Goal: Task Accomplishment & Management: Manage account settings

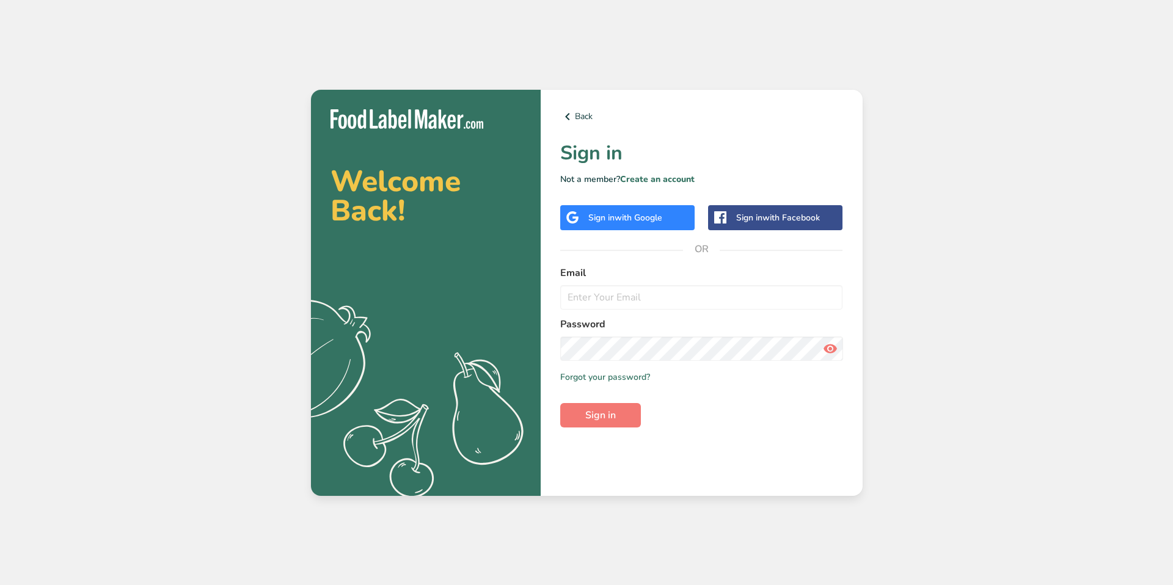
click at [593, 315] on form "Email Password Remember me Forgot your password? Sign in" at bounding box center [701, 347] width 283 height 162
click at [596, 304] on input "email" at bounding box center [701, 297] width 283 height 24
click at [615, 216] on div "Sign in with Google" at bounding box center [625, 217] width 74 height 13
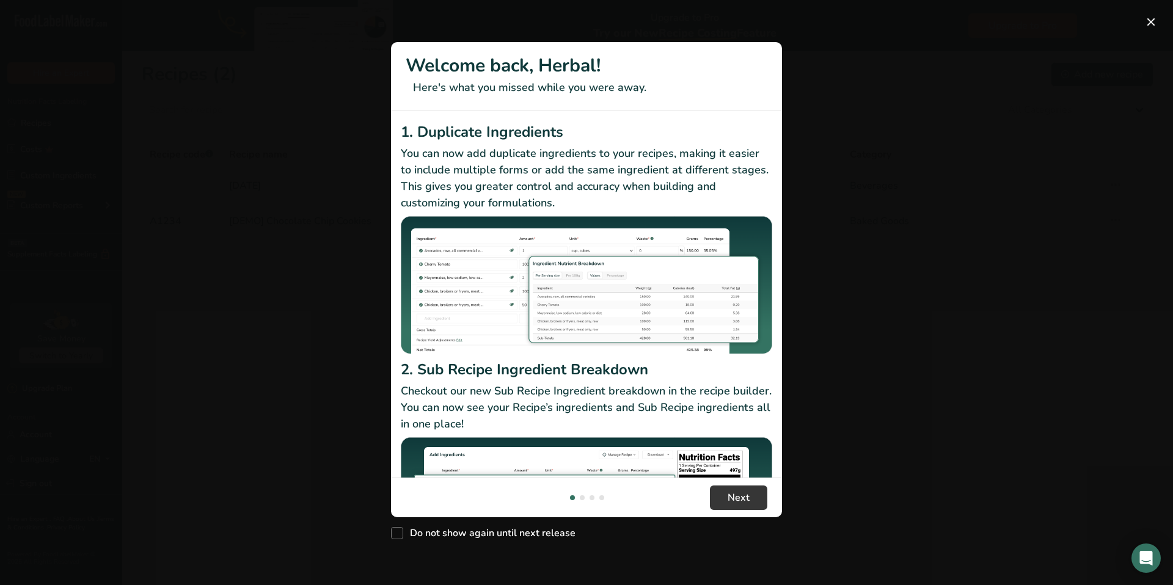
scroll to position [1, 0]
click at [747, 489] on button "Next" at bounding box center [738, 498] width 57 height 24
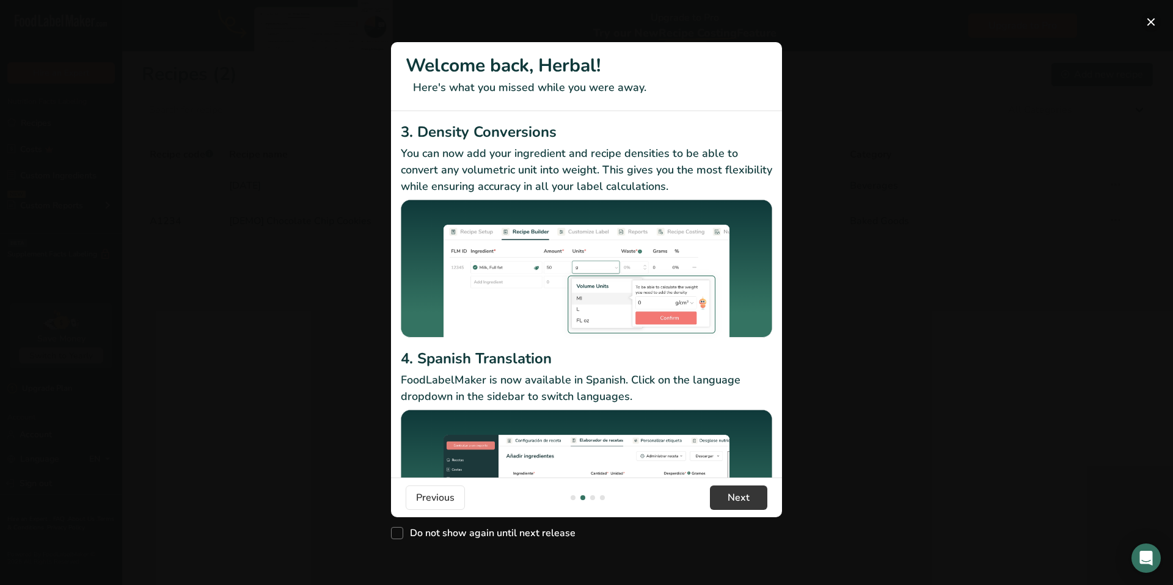
click at [1148, 22] on button "New Features" at bounding box center [1151, 22] width 20 height 20
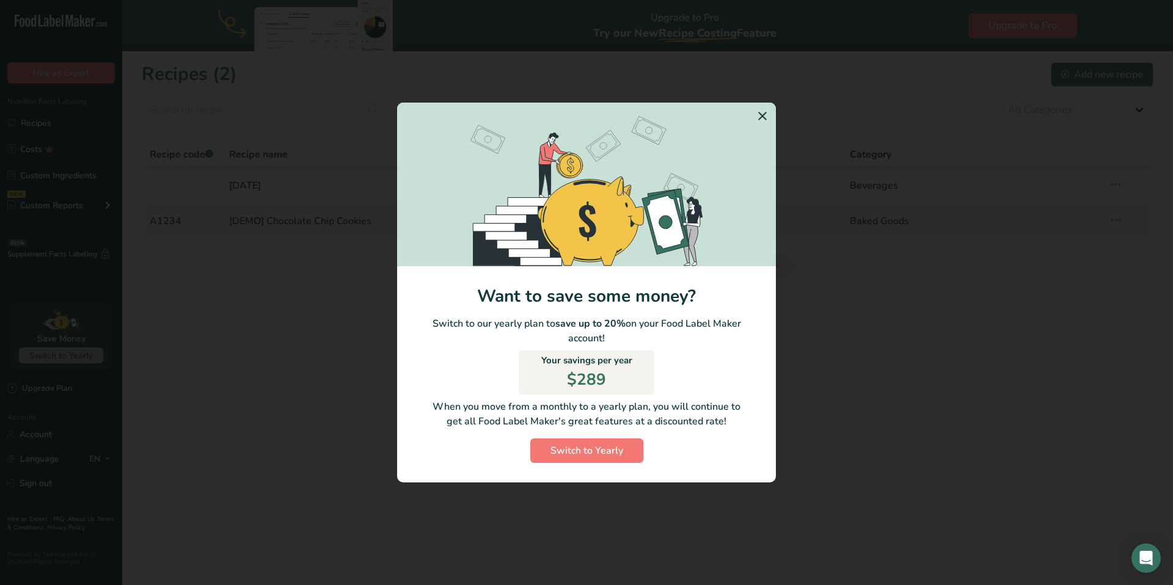
click at [765, 114] on icon "Switch to Yearly Modal" at bounding box center [762, 116] width 15 height 22
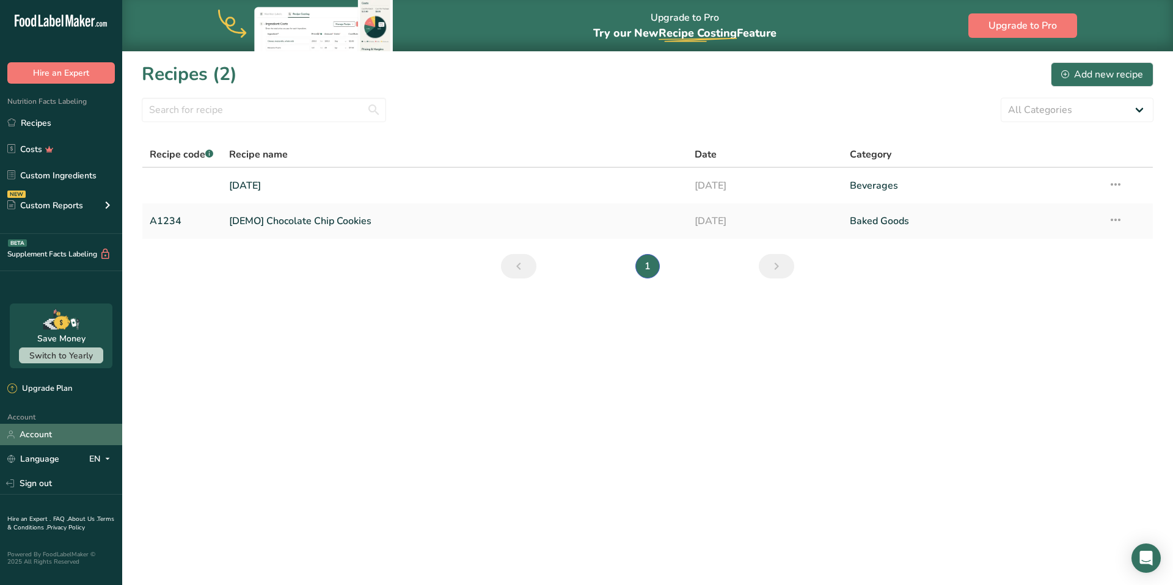
click at [42, 434] on link "Account" at bounding box center [61, 434] width 122 height 21
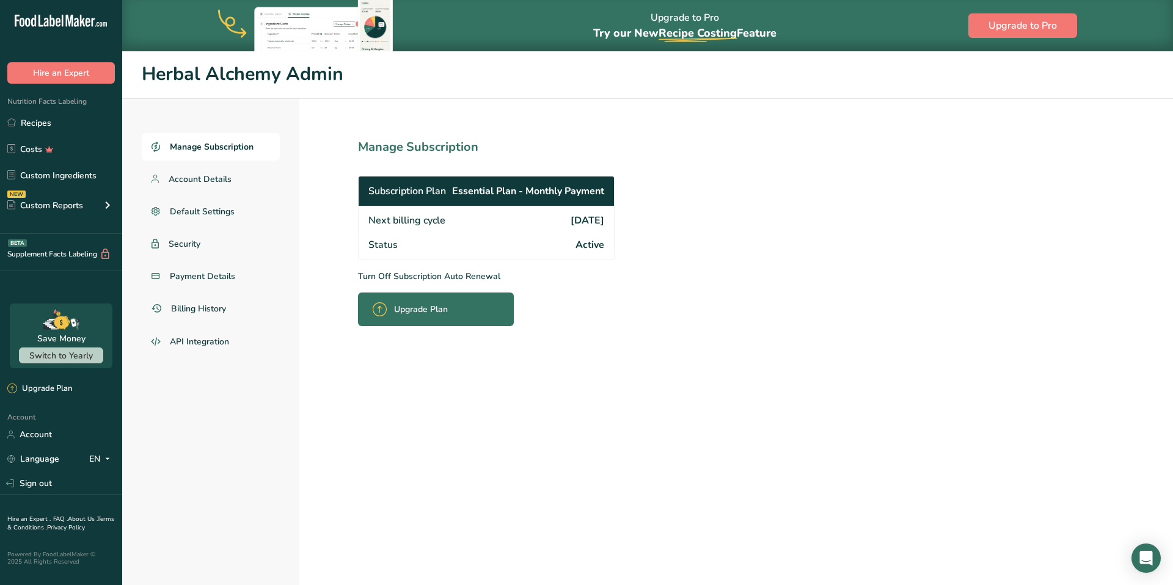
click at [424, 278] on p "Turn Off Subscription Auto Renewal" at bounding box center [513, 276] width 310 height 13
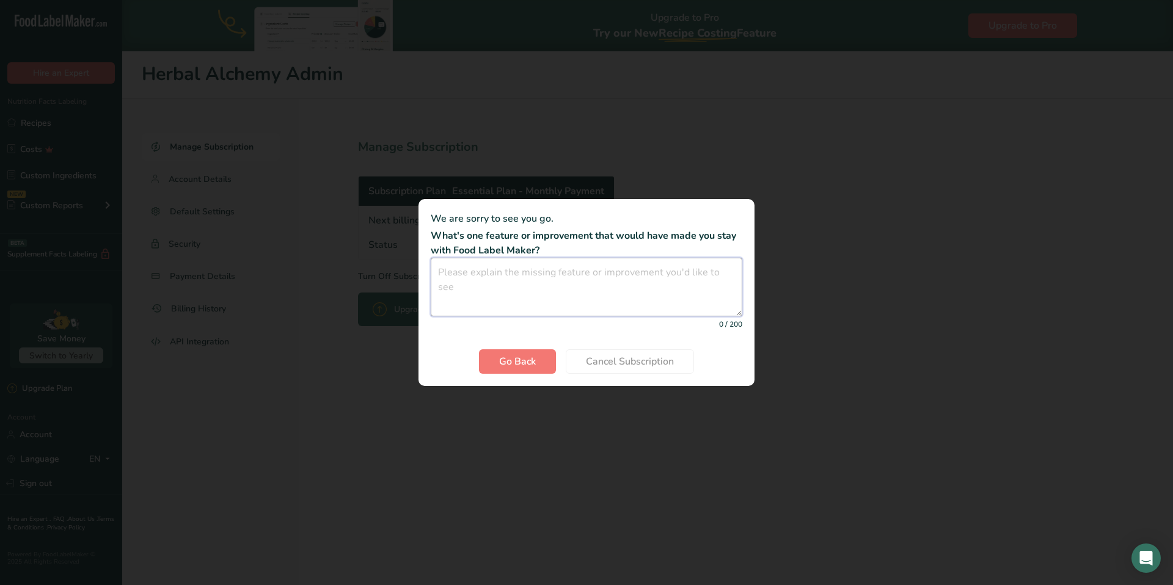
click at [525, 293] on textarea "Cancel subscription modal" at bounding box center [586, 287] width 311 height 59
type textarea "Nothing, just tightening my budget for a bit."
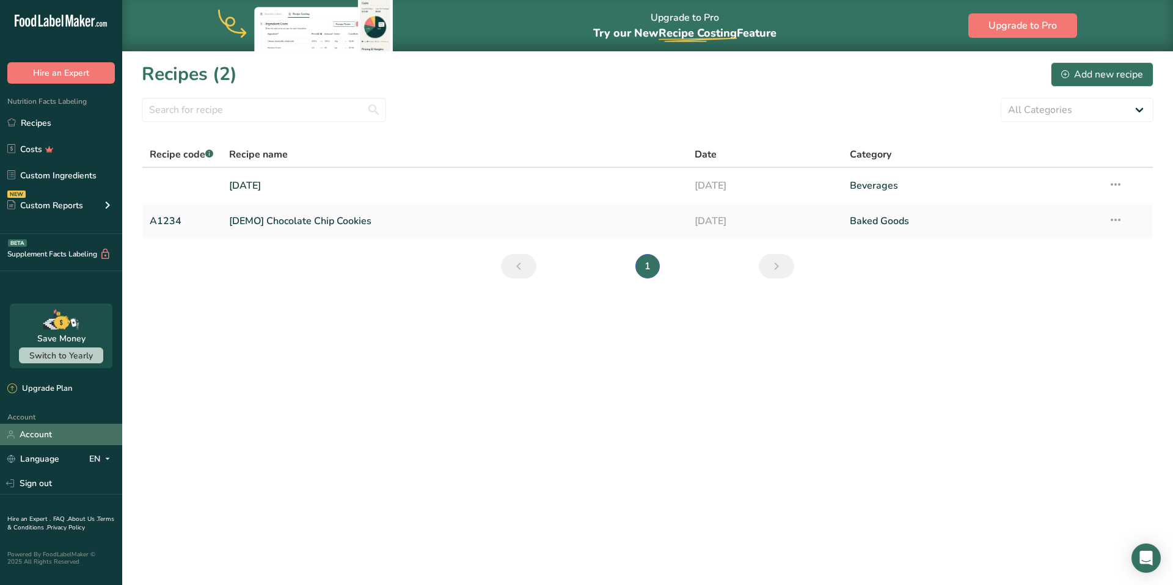
click at [46, 427] on link "Account" at bounding box center [61, 434] width 122 height 21
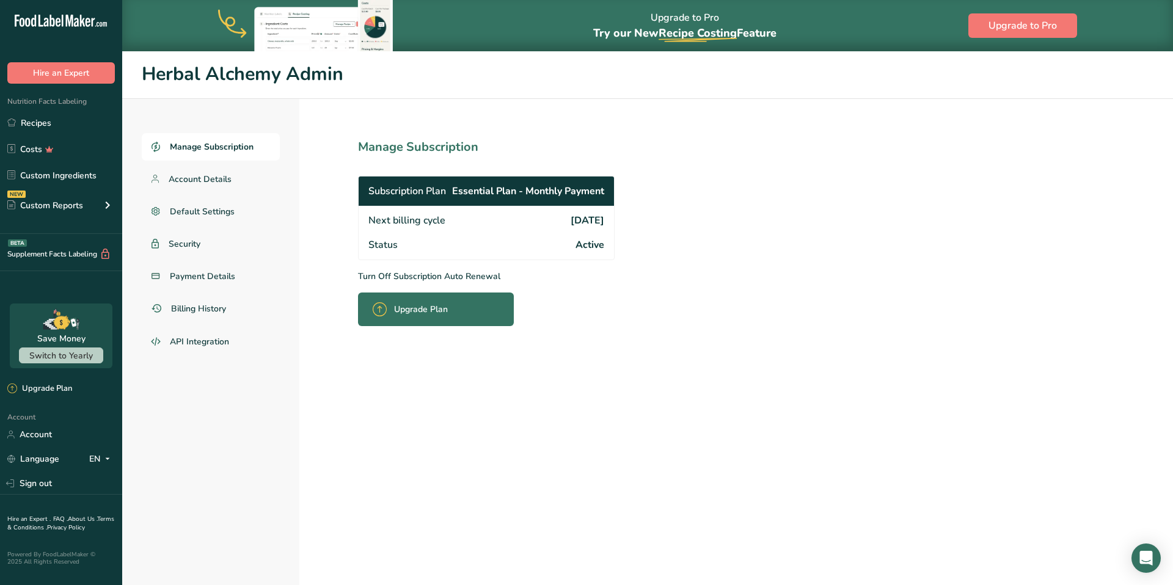
click at [399, 275] on p "Turn Off Subscription Auto Renewal" at bounding box center [513, 276] width 310 height 13
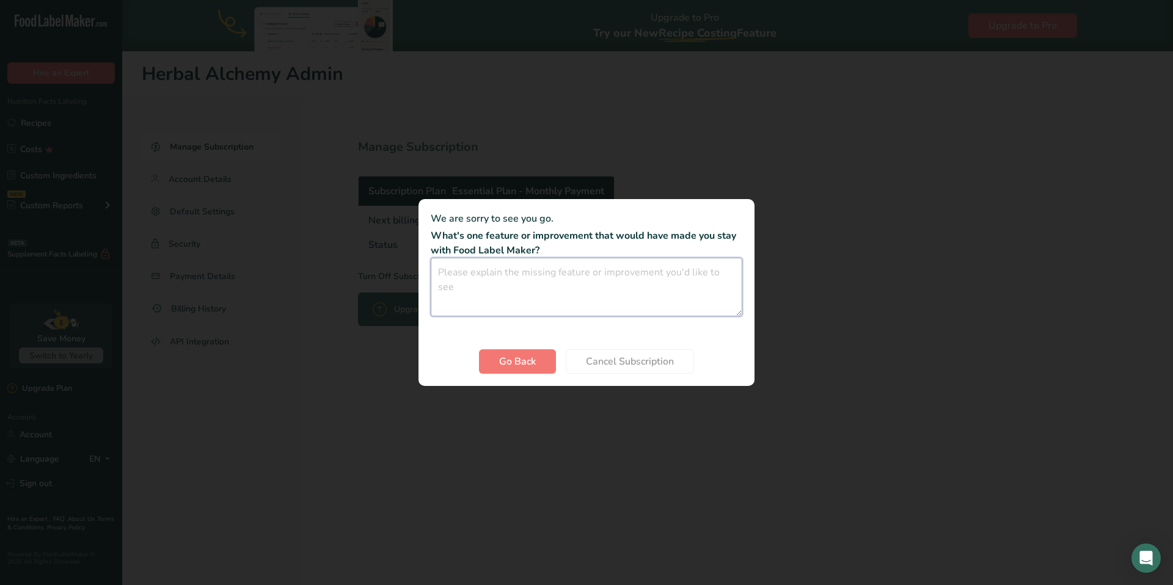
click at [498, 279] on textarea "Cancel subscription modal" at bounding box center [586, 287] width 311 height 59
type textarea "Nothing, just tightening my budget for a bit"
click at [601, 365] on span "Cancel Subscription" at bounding box center [630, 361] width 88 height 15
